Goal: Task Accomplishment & Management: Manage account settings

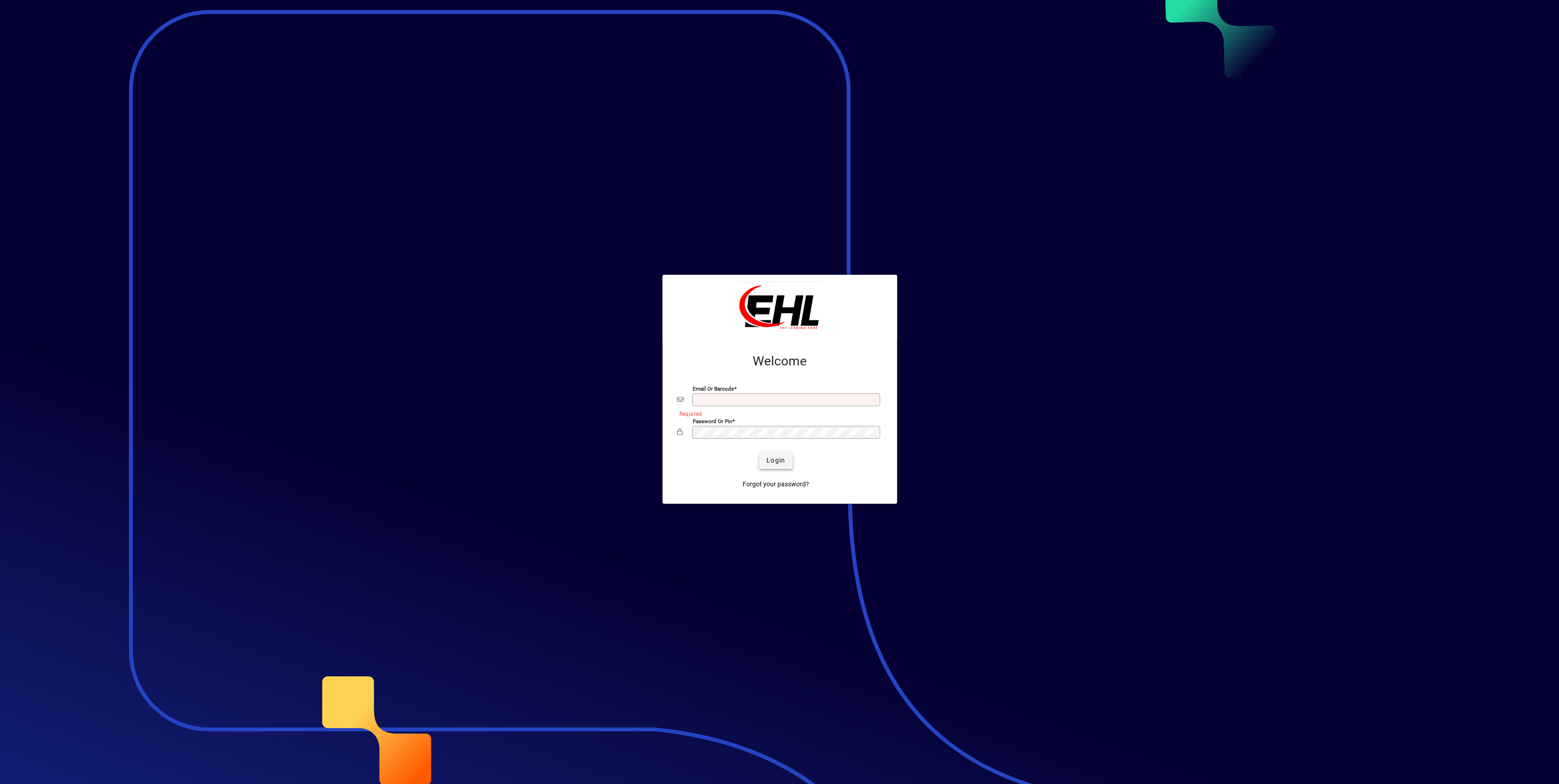
type input "**********"
click at [781, 461] on span "Login" at bounding box center [775, 460] width 19 height 10
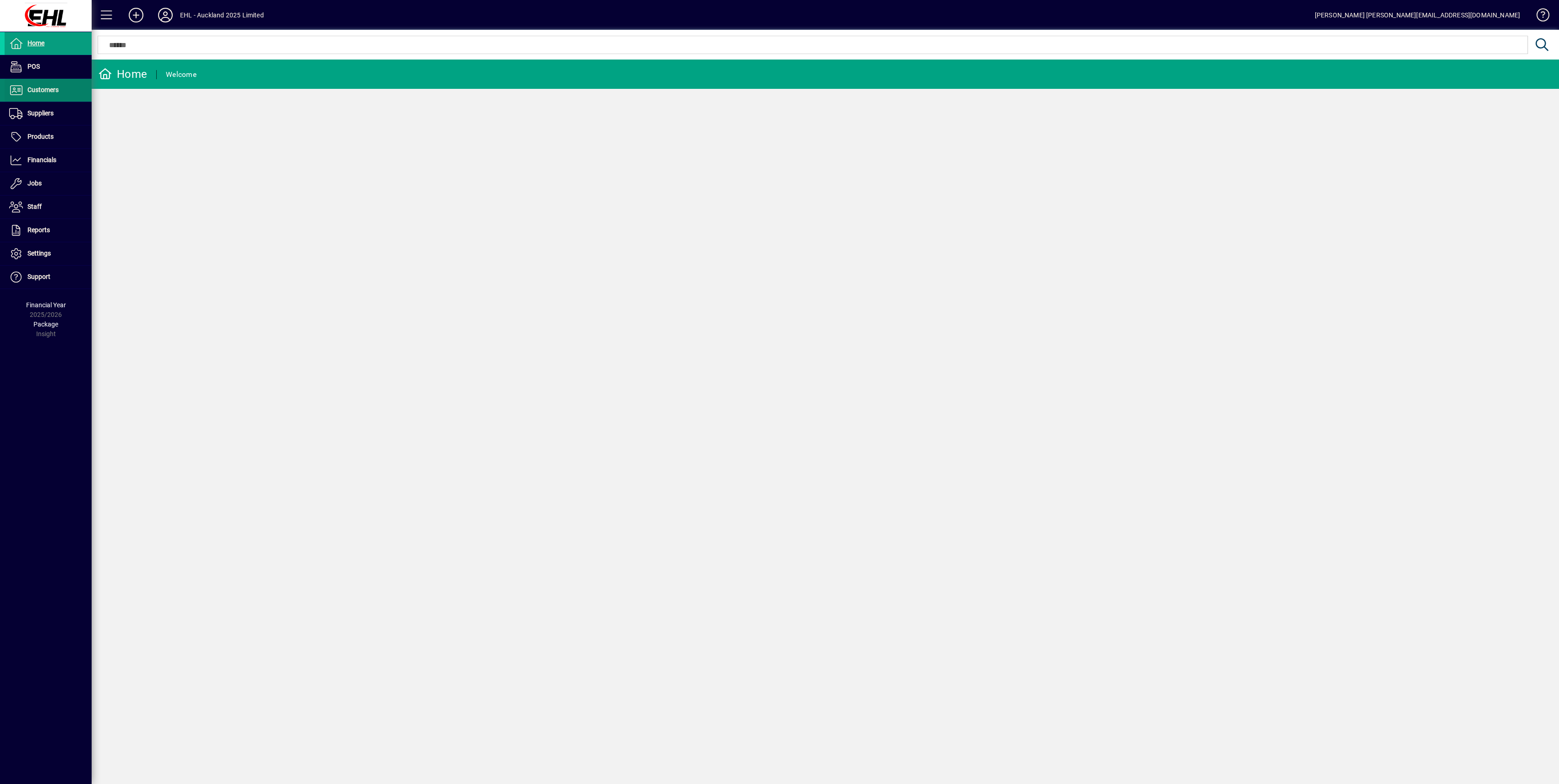
click at [42, 93] on span "Customers" at bounding box center [31, 90] width 54 height 11
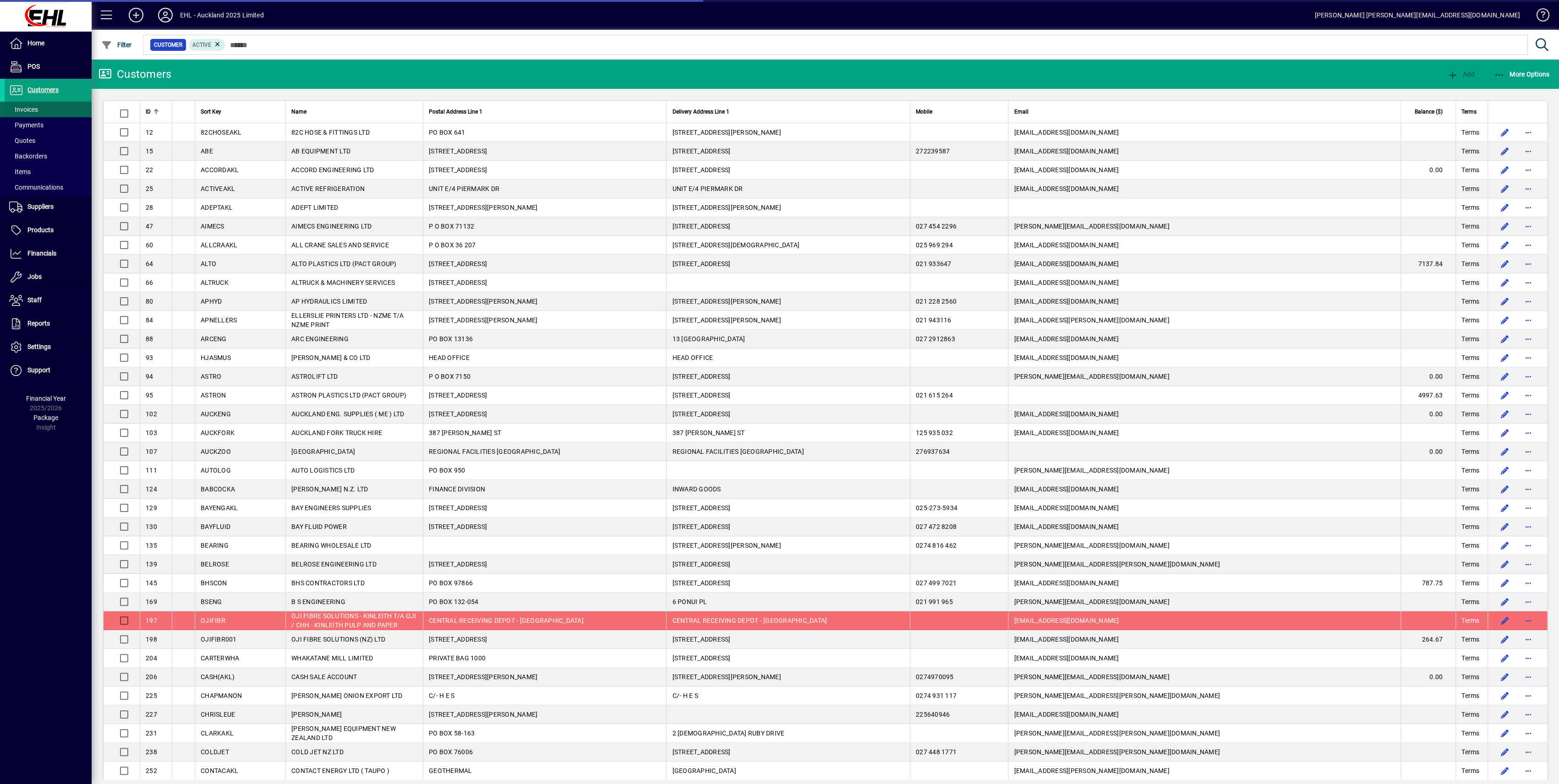
click at [31, 110] on span "Invoices" at bounding box center [24, 109] width 29 height 7
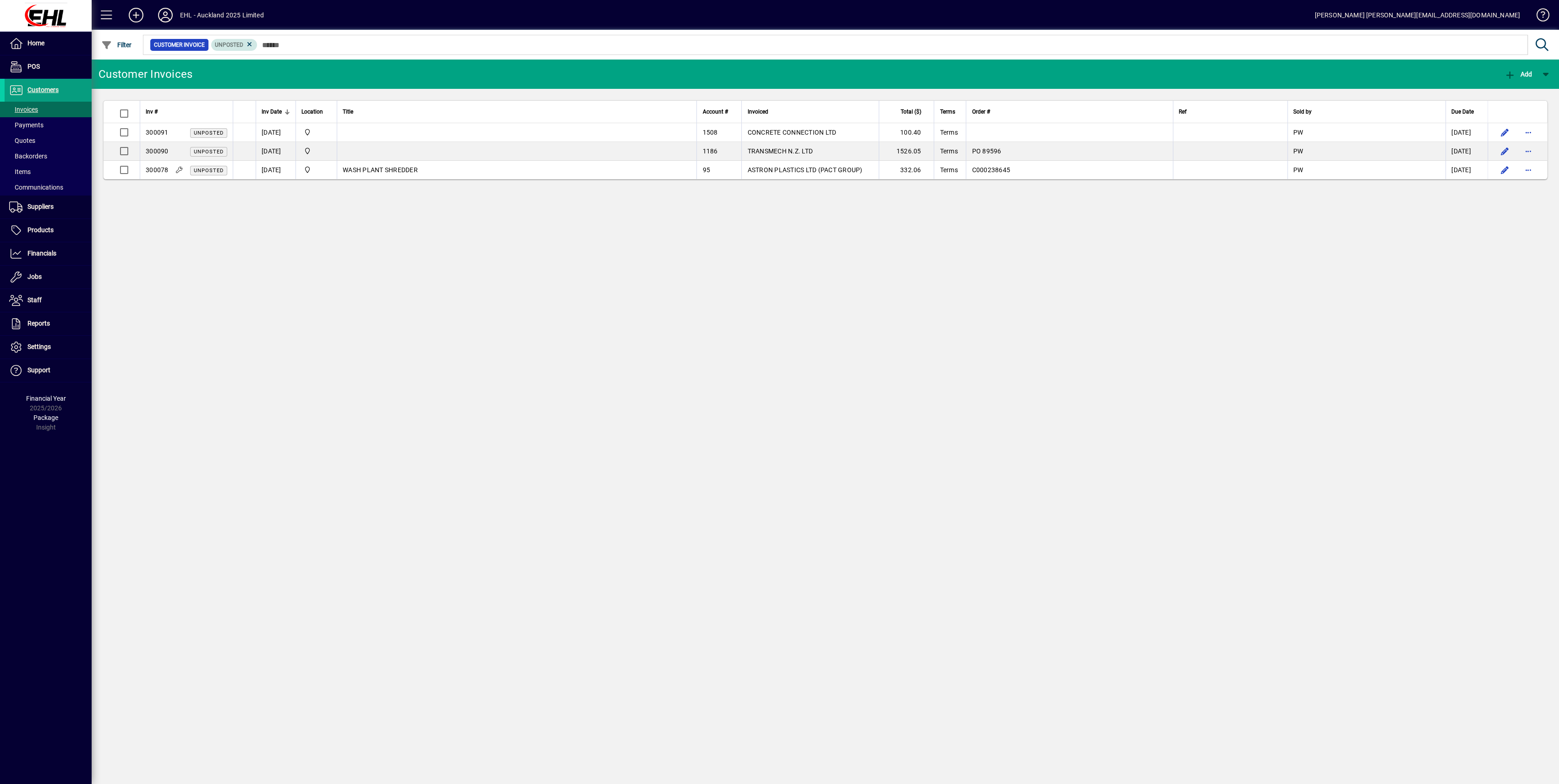
click at [253, 48] on span "Unposted" at bounding box center [234, 45] width 39 height 9
click at [250, 45] on icon at bounding box center [250, 45] width 8 height 8
